Goal: Information Seeking & Learning: Learn about a topic

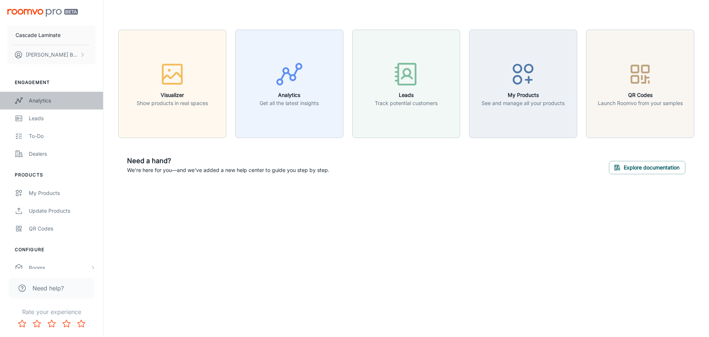
click at [58, 99] on div "Analytics" at bounding box center [62, 100] width 67 height 8
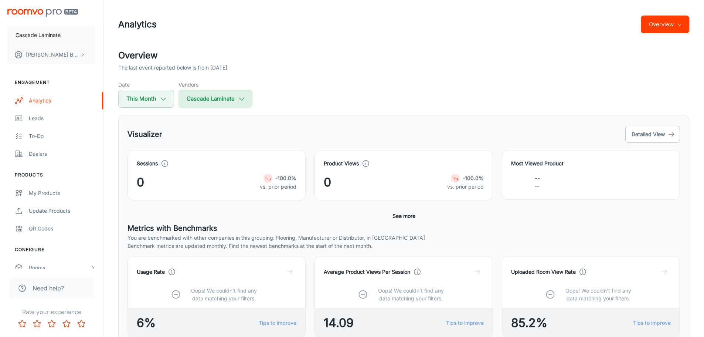
click at [225, 102] on button "Cascade Laminate" at bounding box center [215, 99] width 74 height 18
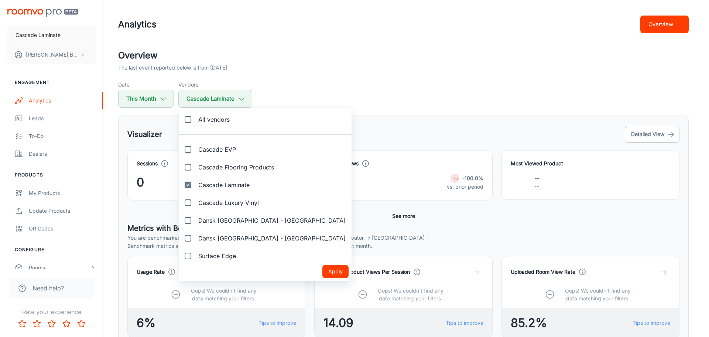
click at [187, 165] on input "Cascade Flooring Products" at bounding box center [188, 167] width 15 height 15
checkbox input "true"
click at [188, 185] on input "Cascade Laminate" at bounding box center [188, 184] width 15 height 15
checkbox input "false"
click at [322, 274] on button "Apply" at bounding box center [335, 270] width 26 height 13
